Goal: Information Seeking & Learning: Learn about a topic

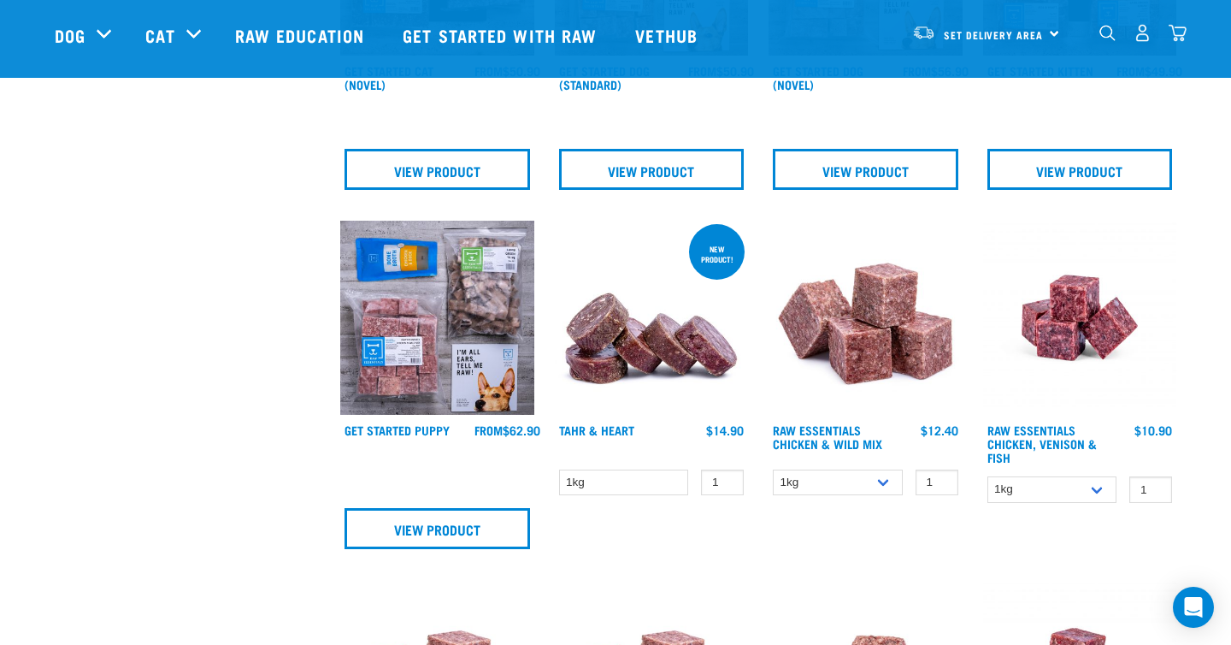
scroll to position [1112, 0]
click at [435, 332] on img at bounding box center [437, 317] width 194 height 194
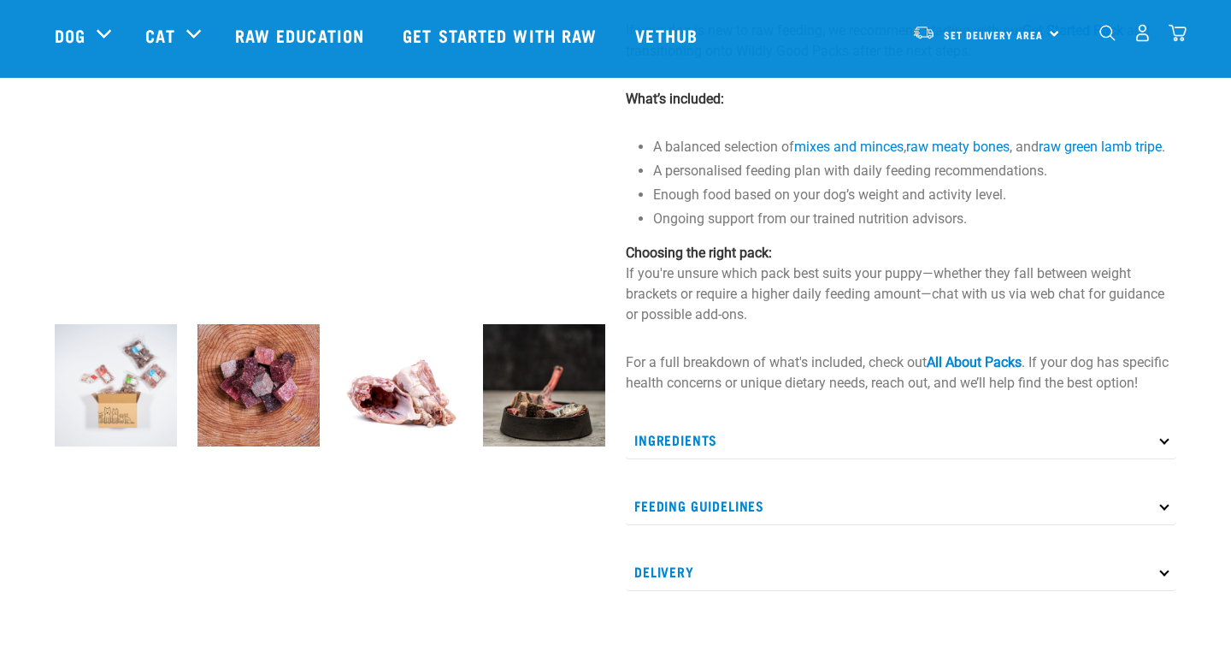
scroll to position [369, 0]
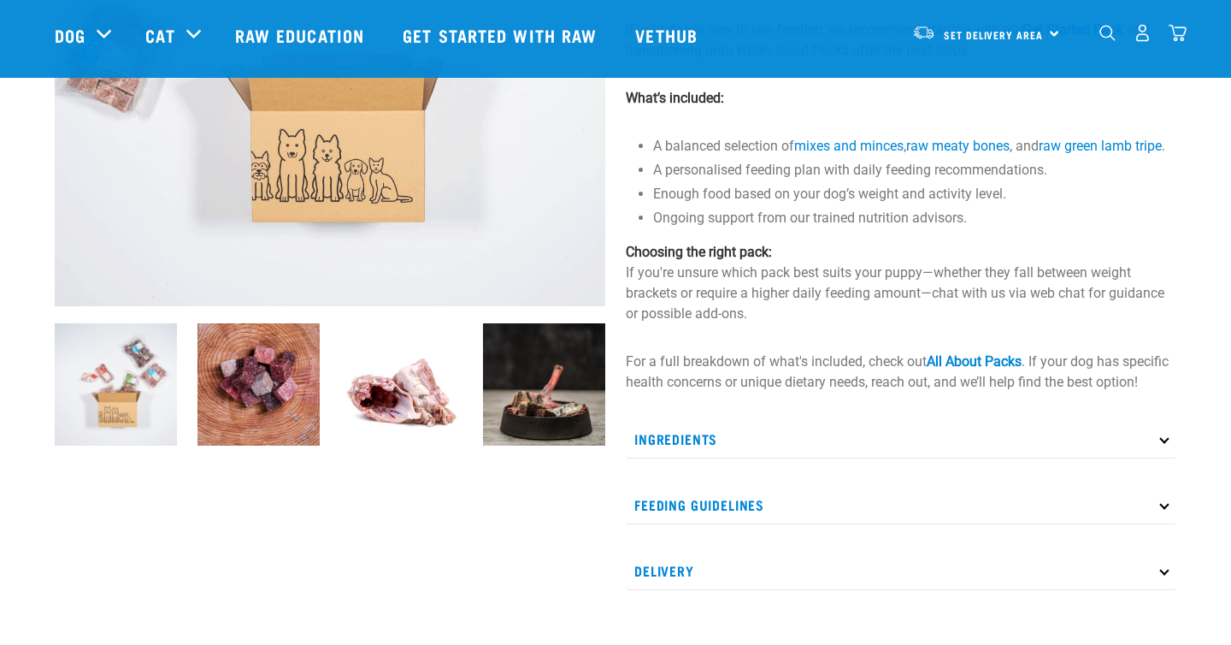
click at [247, 400] on img at bounding box center [259, 384] width 122 height 122
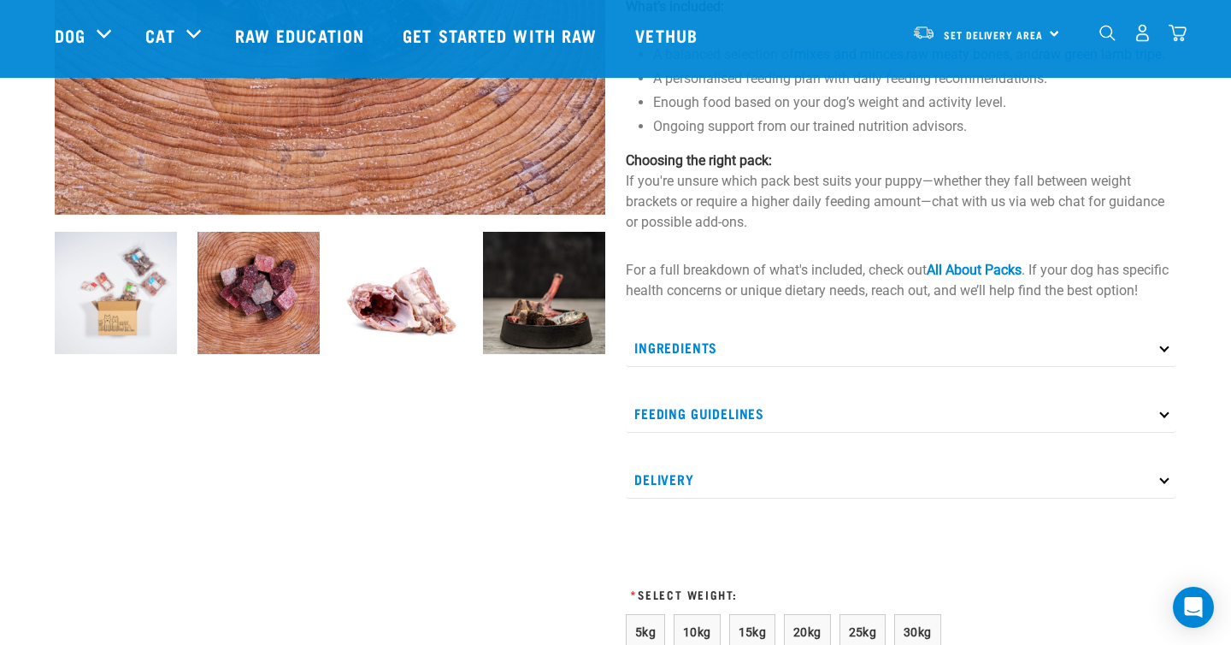
scroll to position [462, 0]
click at [127, 270] on img at bounding box center [116, 292] width 122 height 122
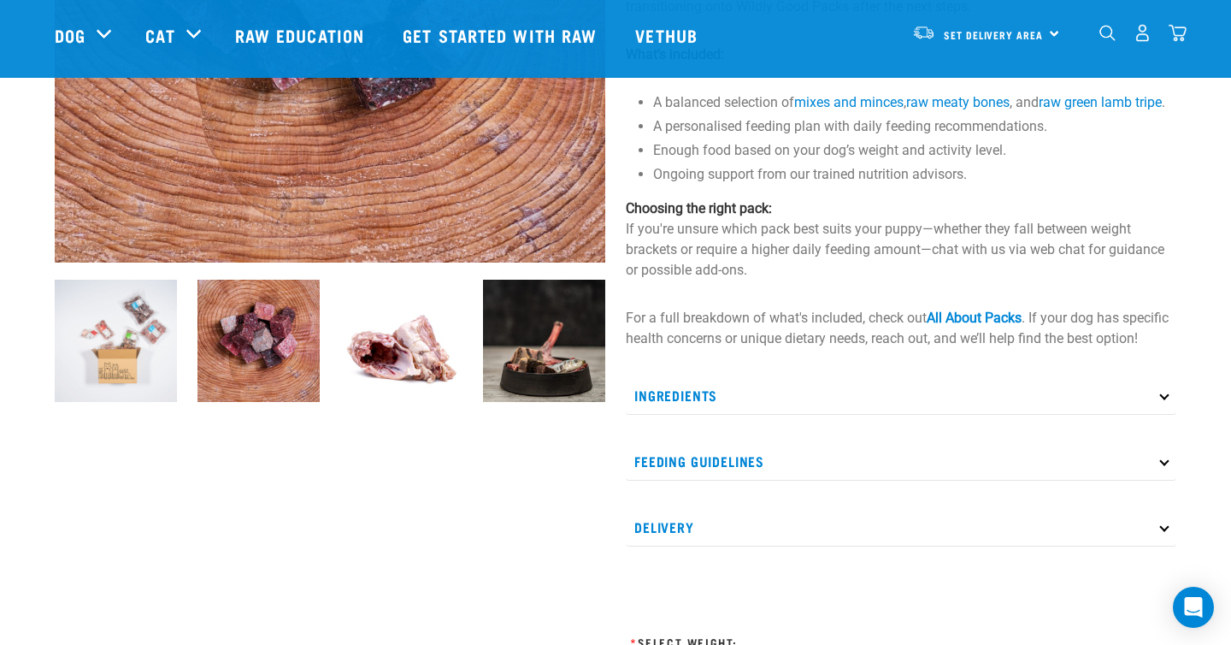
scroll to position [416, 0]
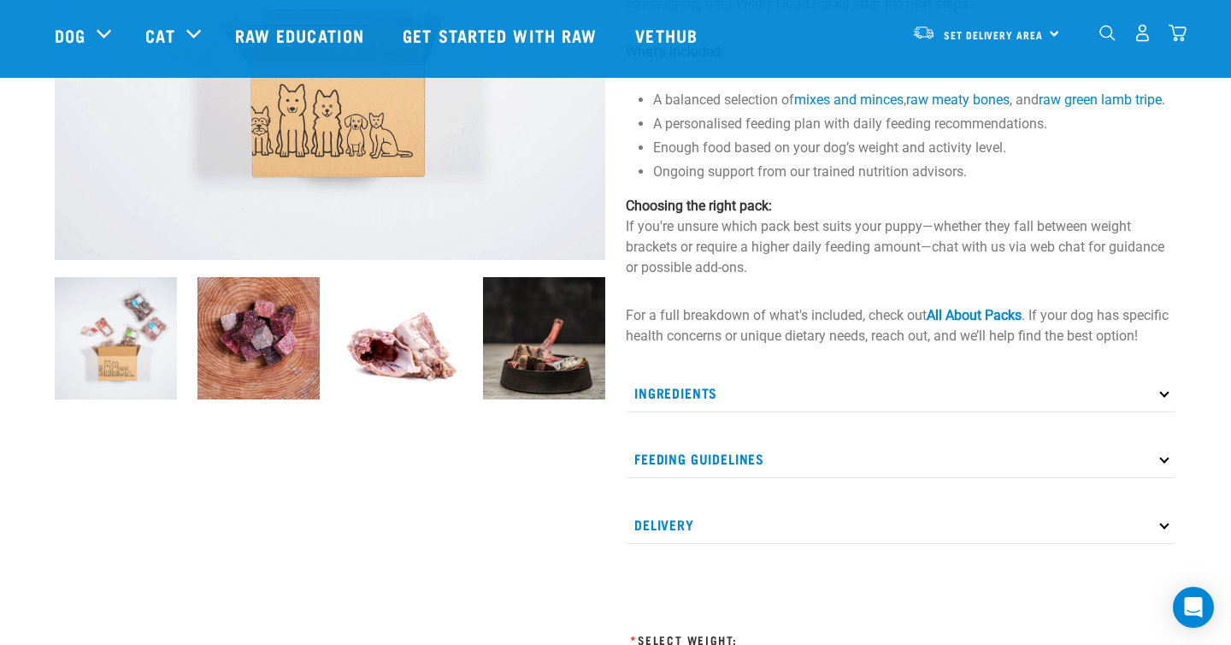
click at [681, 412] on p "Ingredients" at bounding box center [901, 393] width 551 height 38
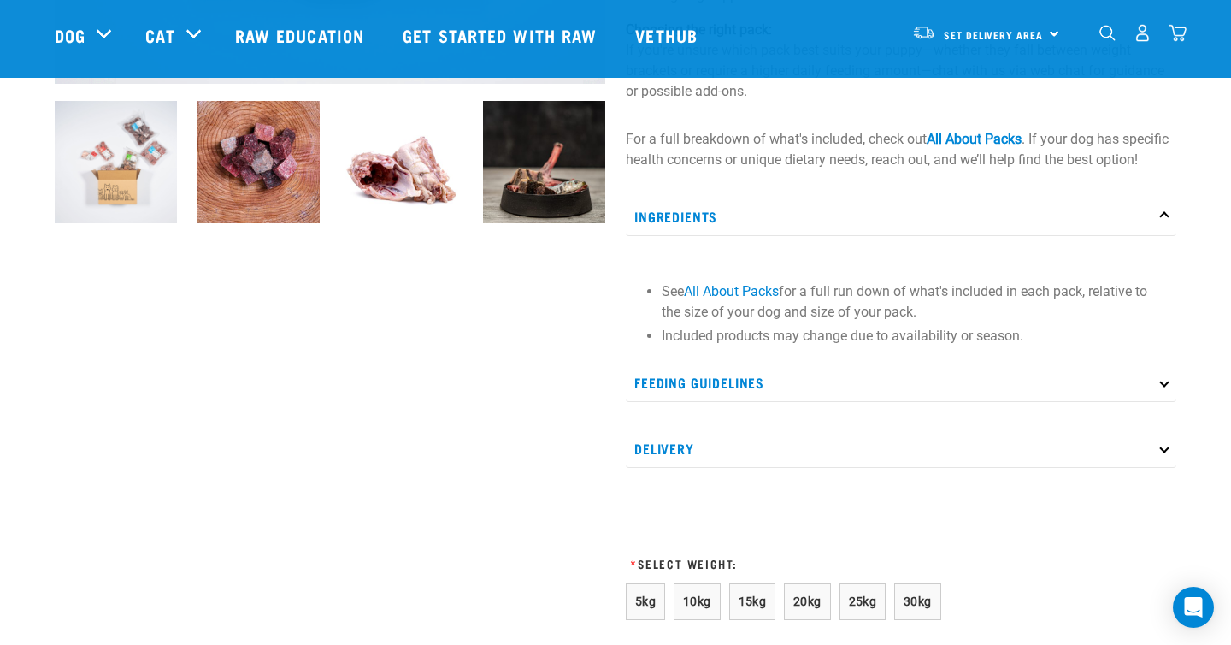
scroll to position [593, 0]
click at [738, 298] on link "All About Packs" at bounding box center [731, 290] width 95 height 16
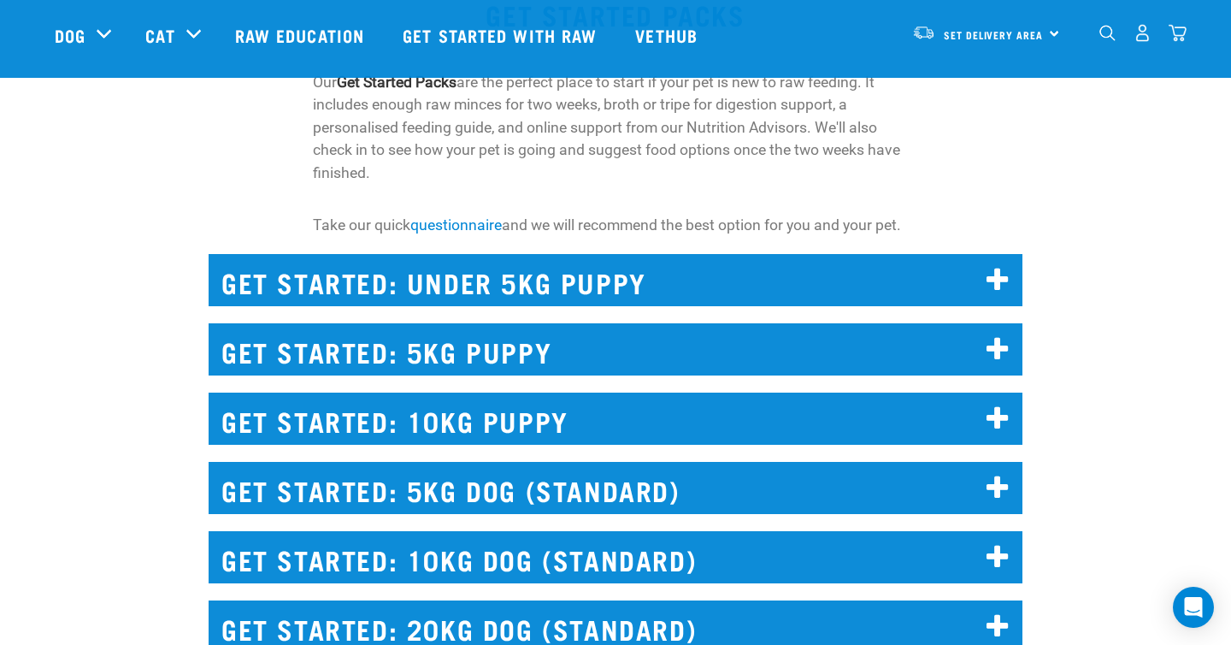
scroll to position [1681, 0]
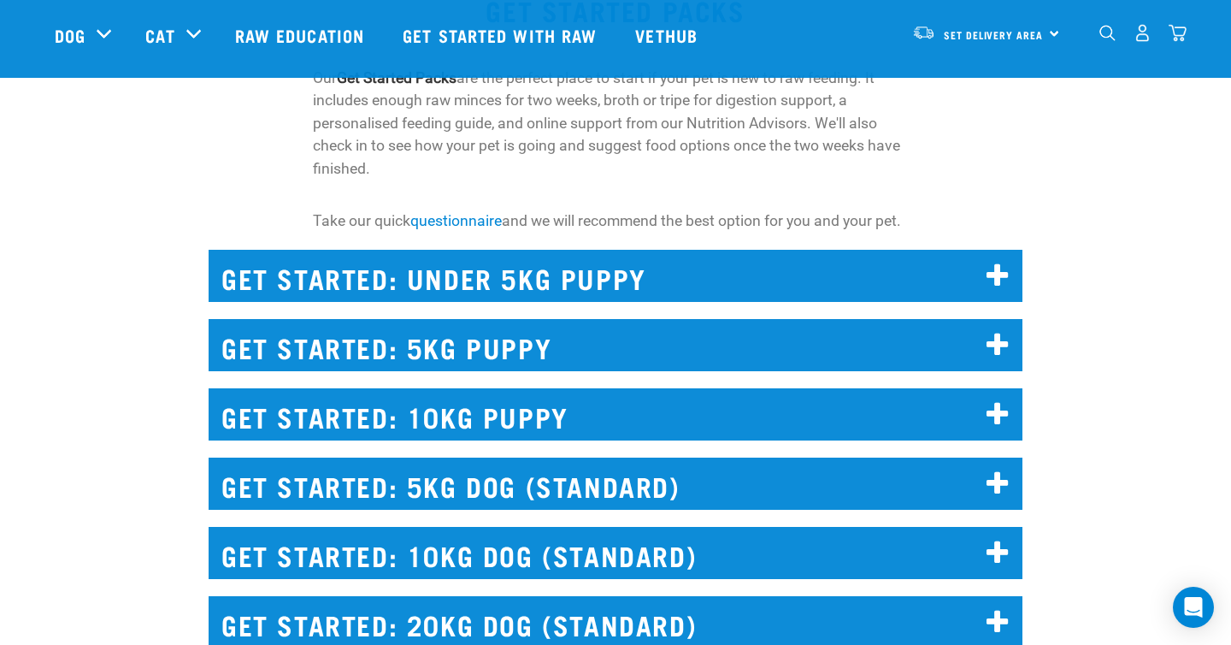
click at [611, 271] on h2 "GET STARTED: UNDER 5KG PUPPY" at bounding box center [616, 276] width 814 height 52
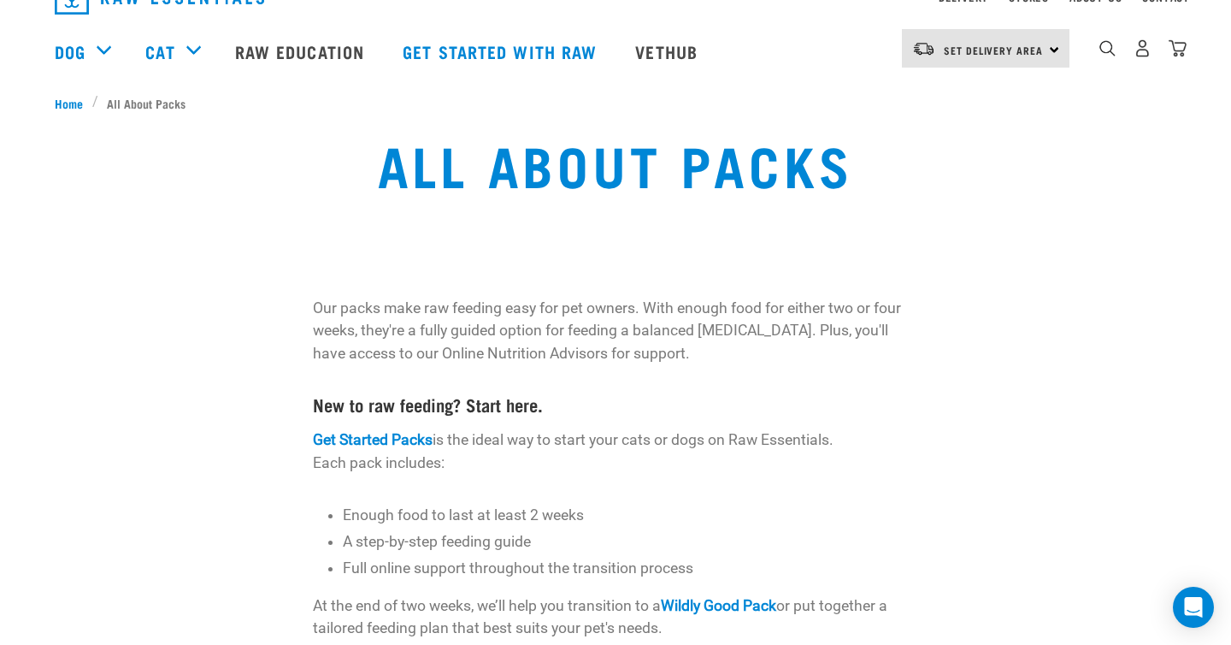
scroll to position [0, 0]
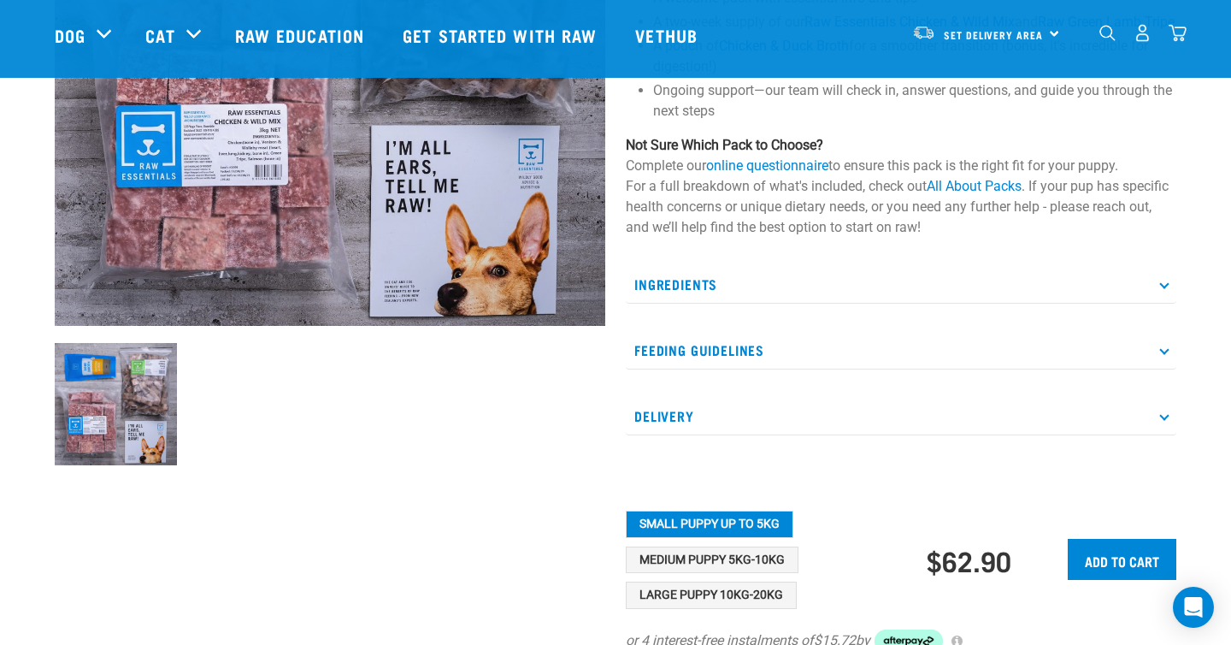
scroll to position [356, 0]
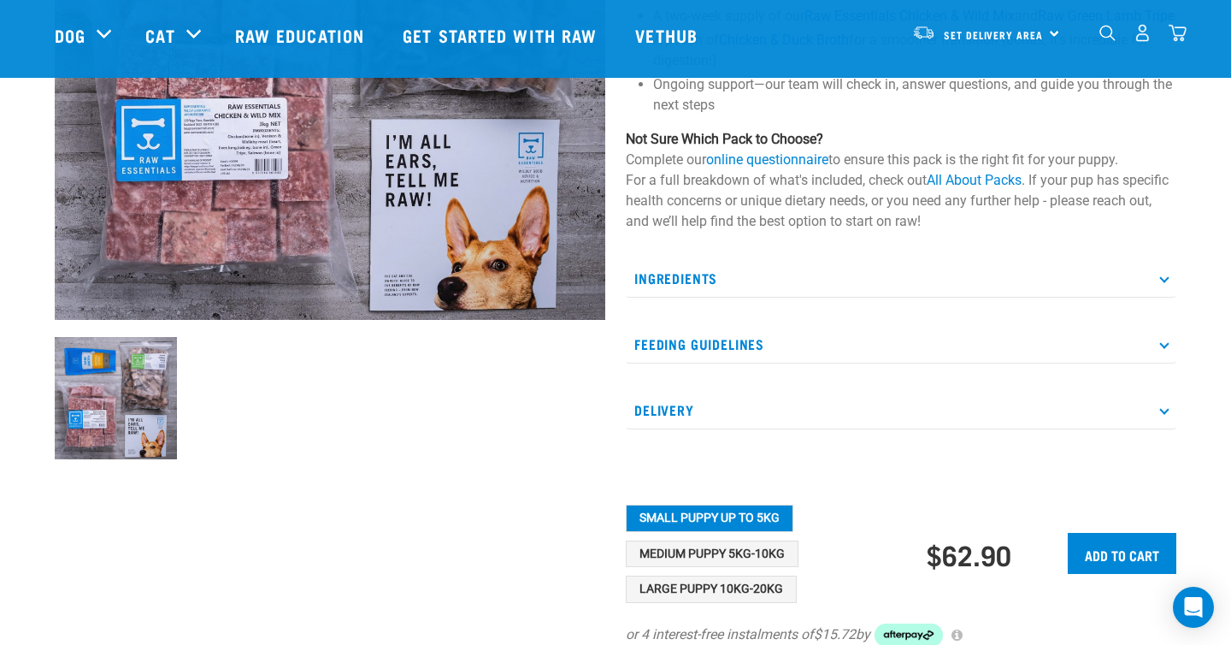
click at [700, 298] on p "Ingredients" at bounding box center [901, 278] width 551 height 38
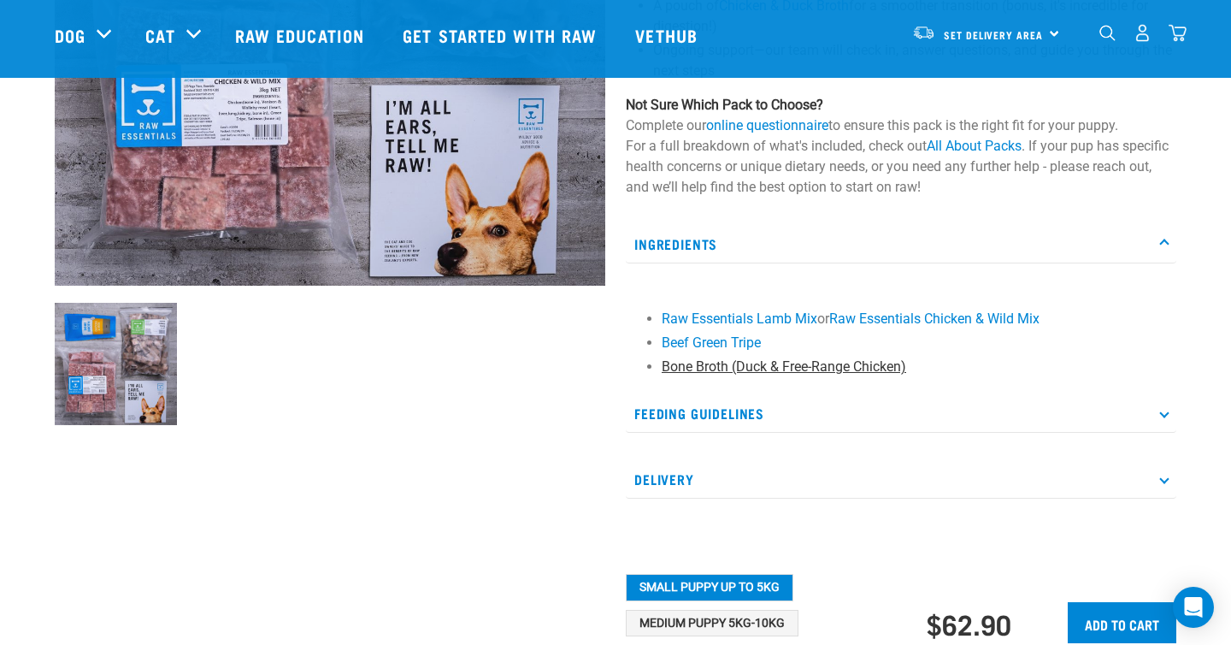
scroll to position [406, 0]
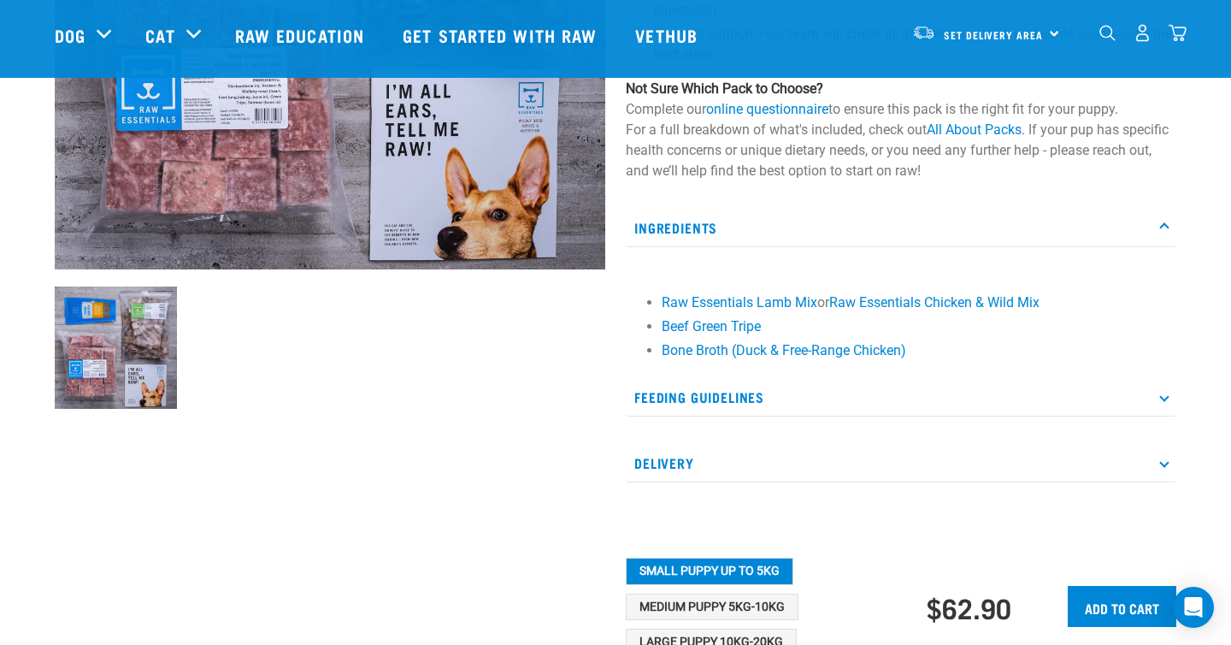
click at [694, 403] on p "Feeding Guidelines" at bounding box center [901, 397] width 551 height 38
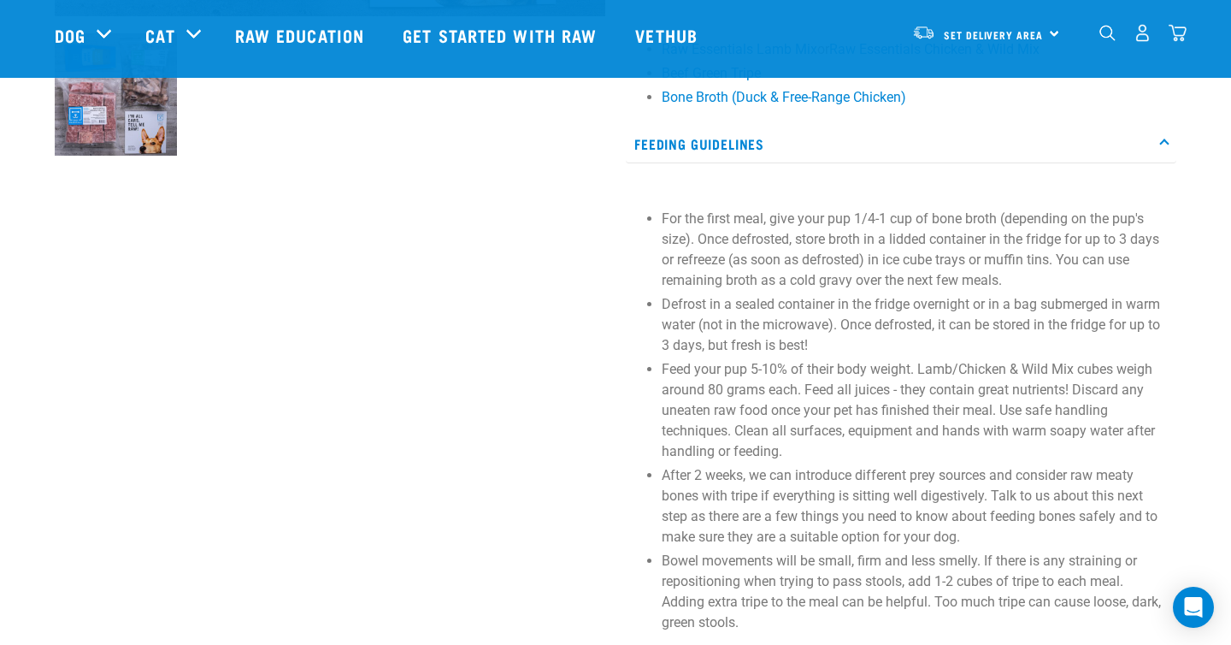
scroll to position [0, 0]
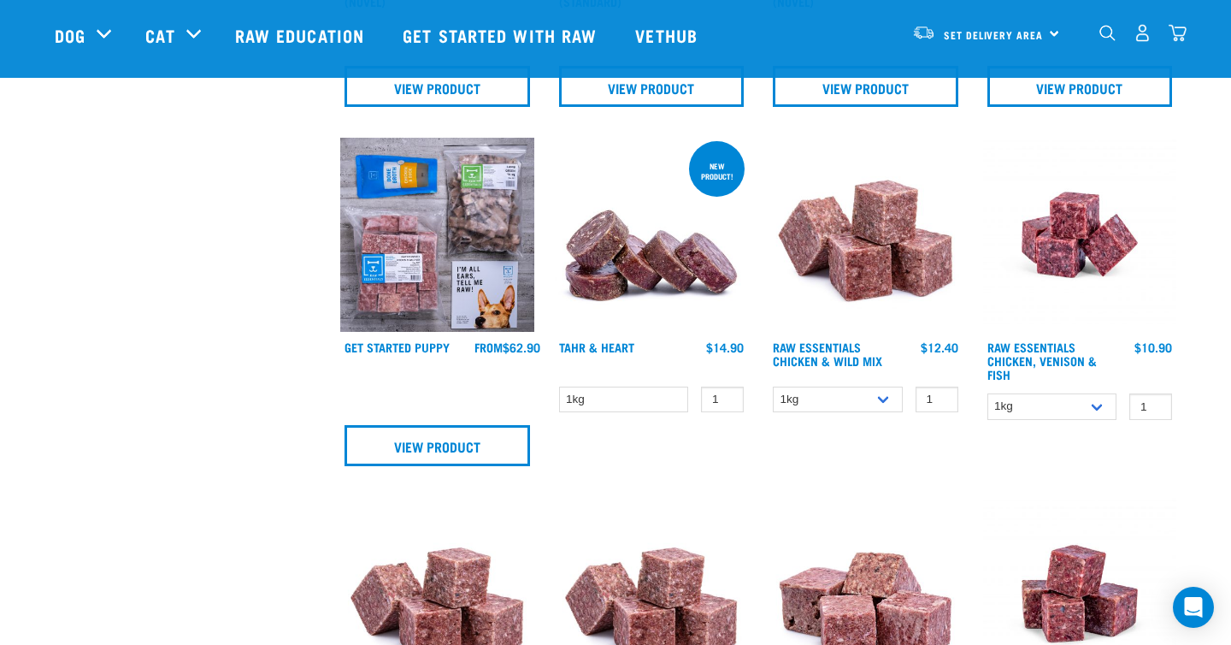
scroll to position [1193, 0]
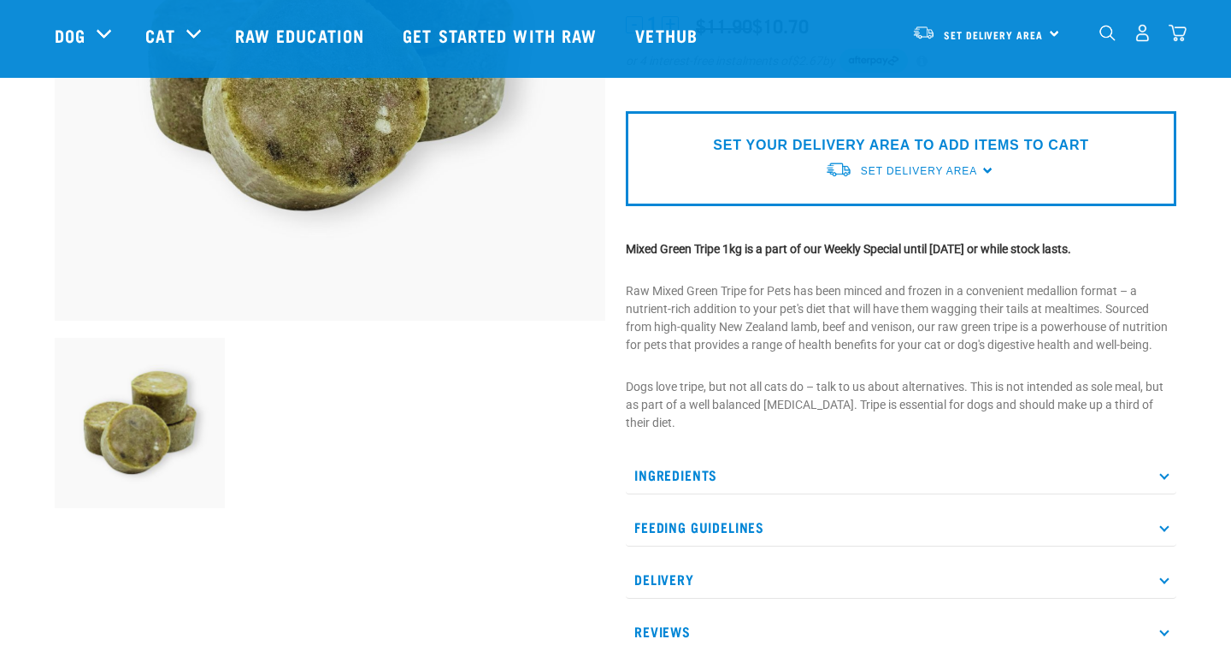
scroll to position [357, 0]
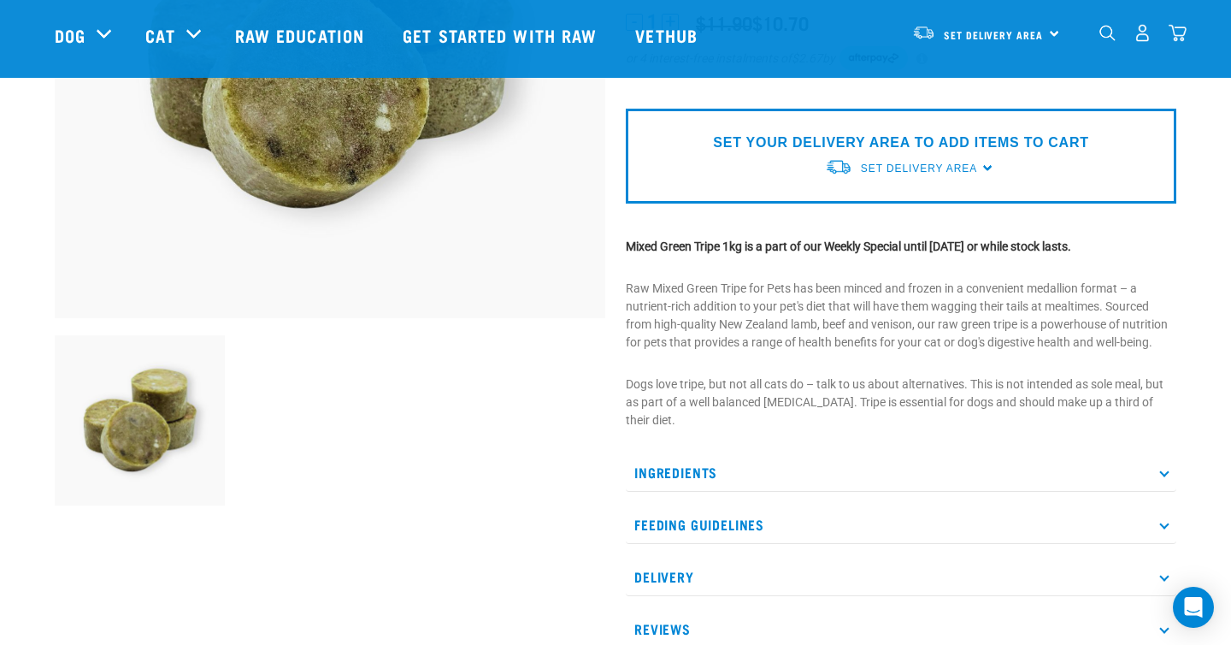
click at [694, 469] on p "Ingredients" at bounding box center [901, 472] width 551 height 38
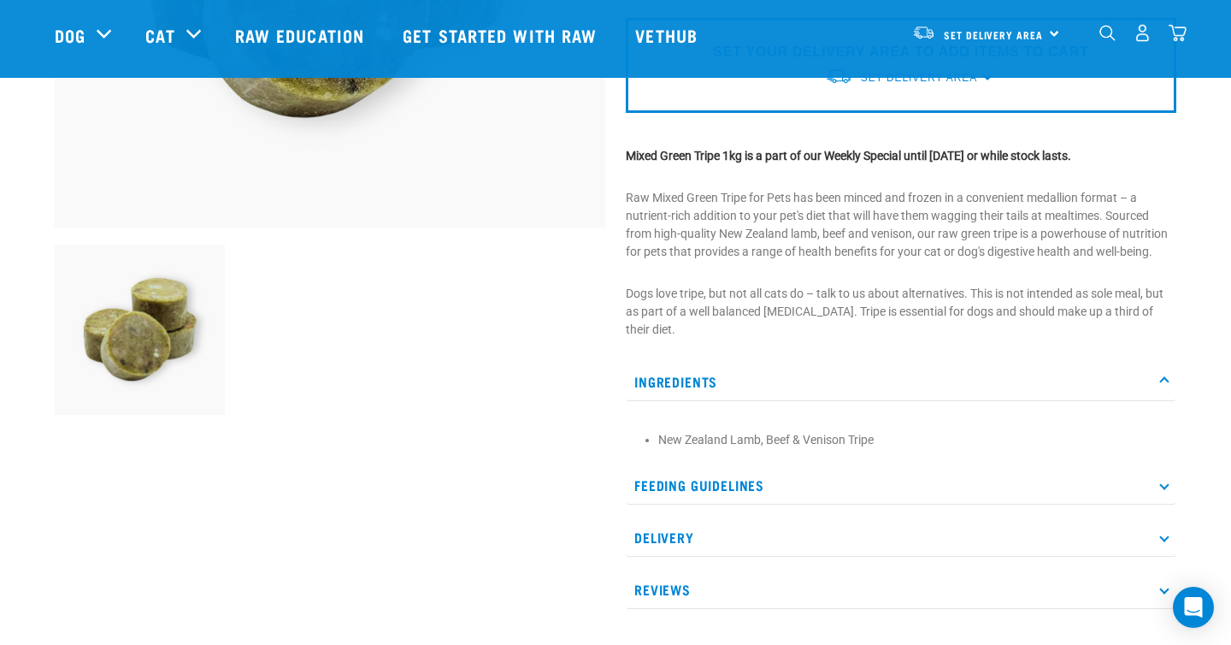
scroll to position [451, 0]
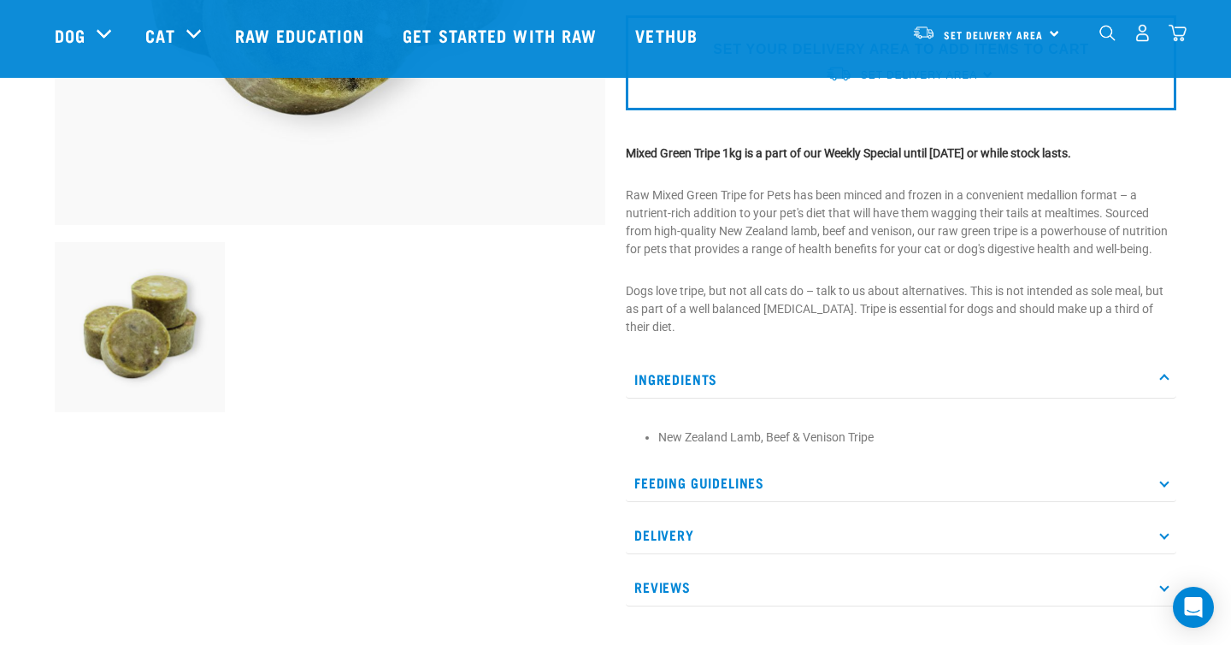
click at [697, 371] on p "Ingredients" at bounding box center [901, 379] width 551 height 38
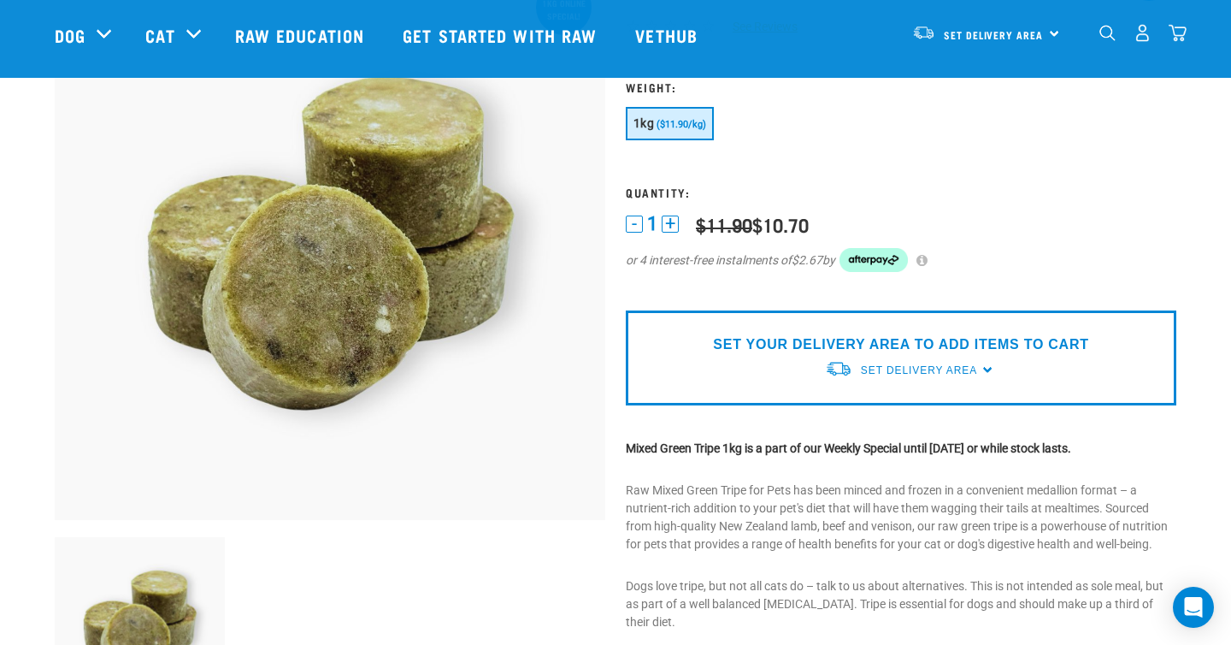
scroll to position [0, 0]
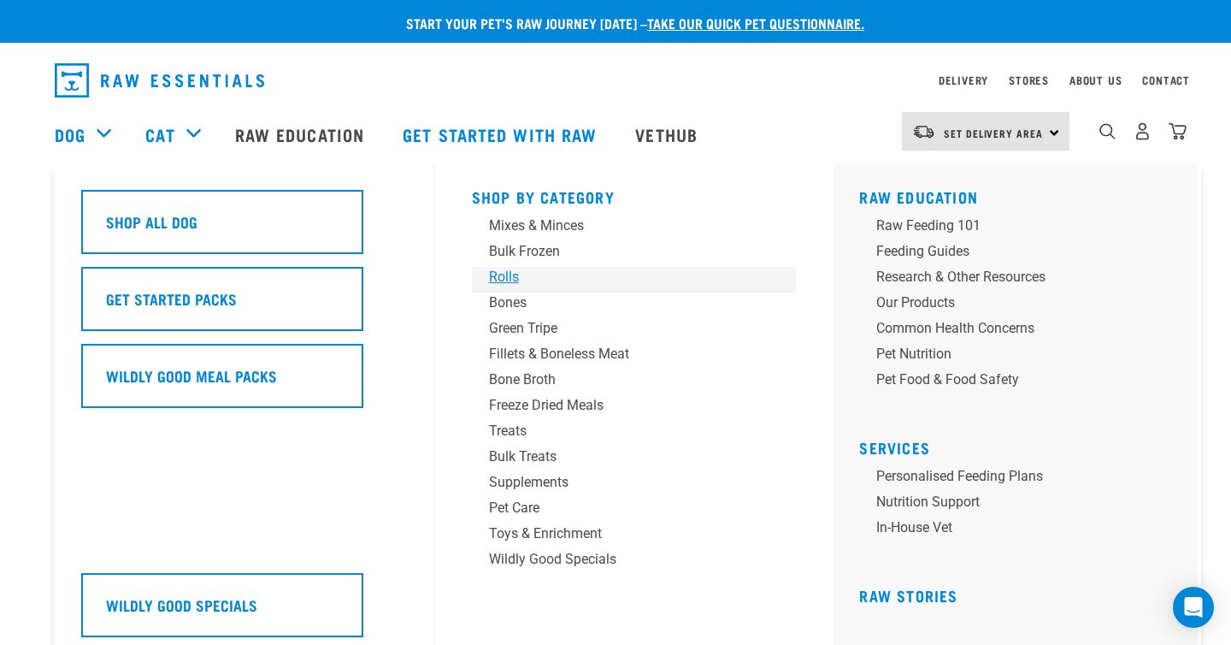
click at [503, 279] on div "Rolls" at bounding box center [622, 277] width 267 height 21
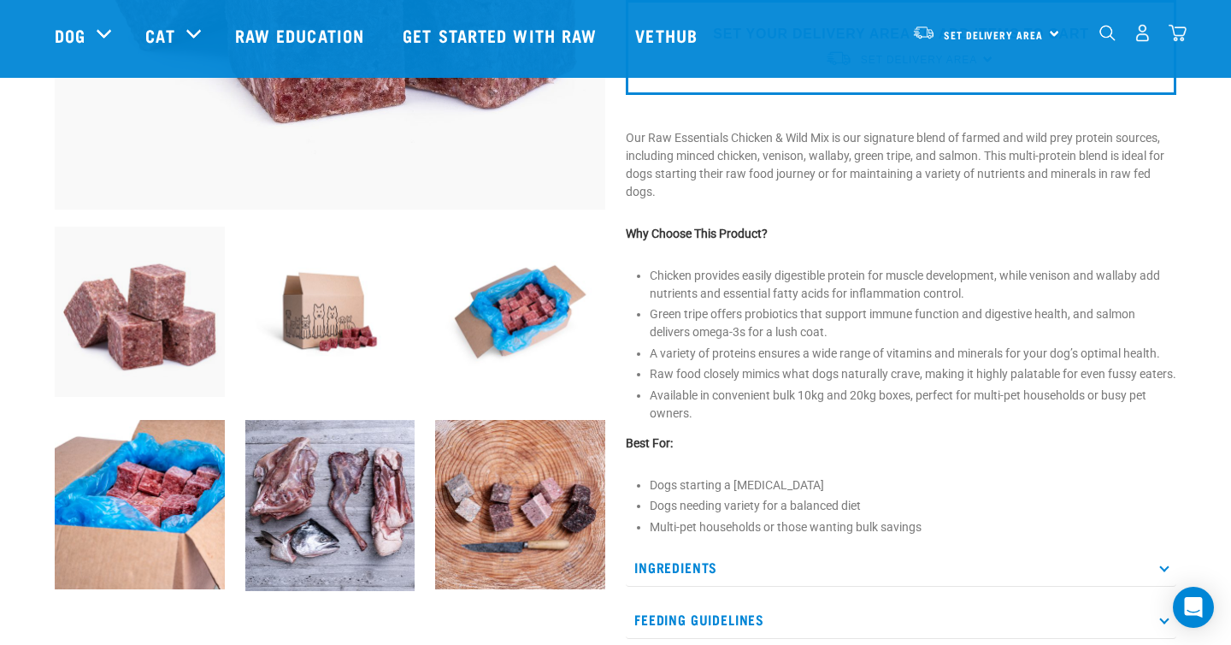
scroll to position [467, 0]
click at [354, 322] on img at bounding box center [330, 311] width 170 height 170
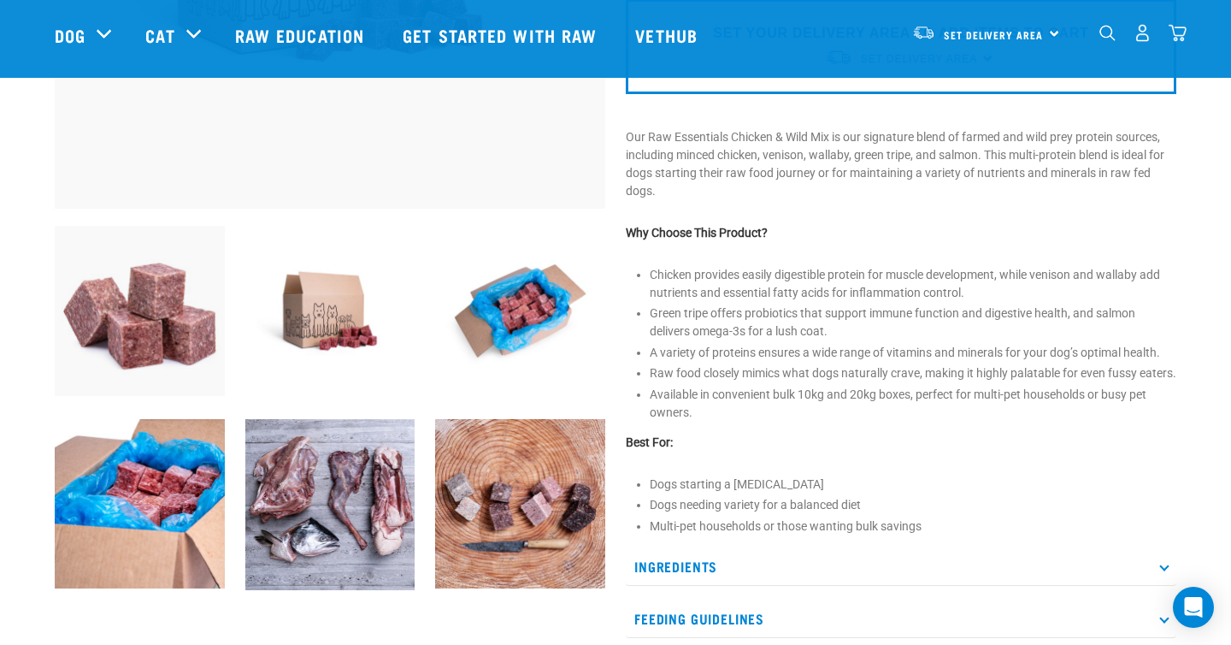
click at [549, 307] on img at bounding box center [520, 311] width 170 height 170
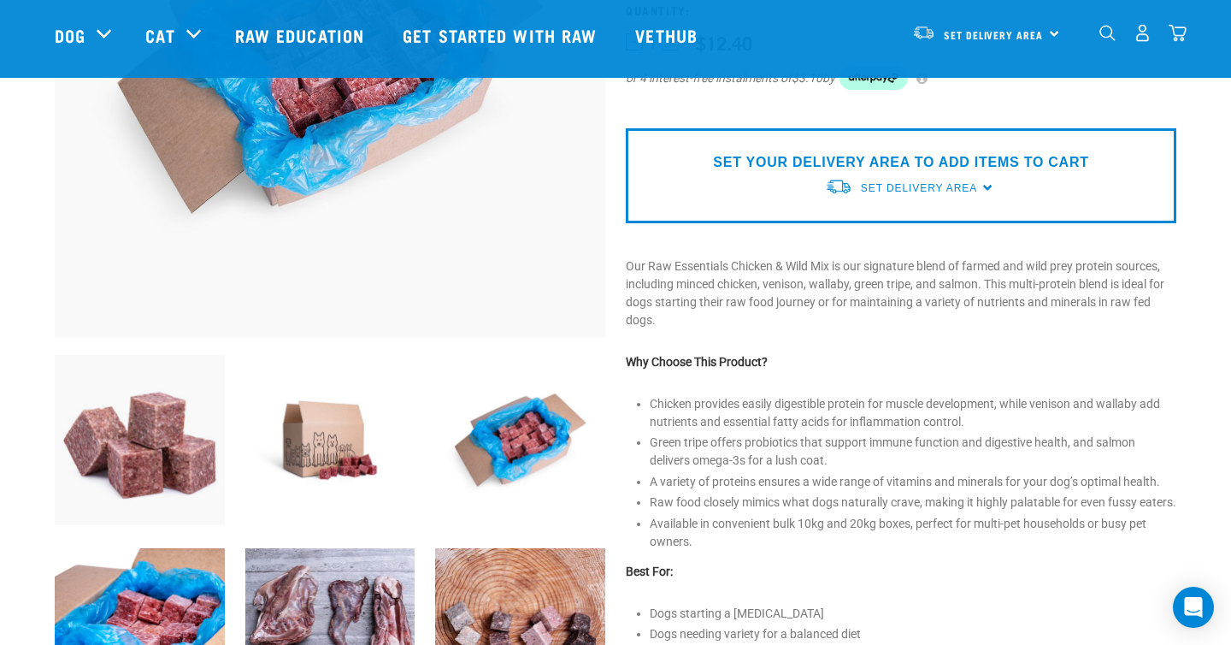
scroll to position [0, 0]
